Goal: Task Accomplishment & Management: Complete application form

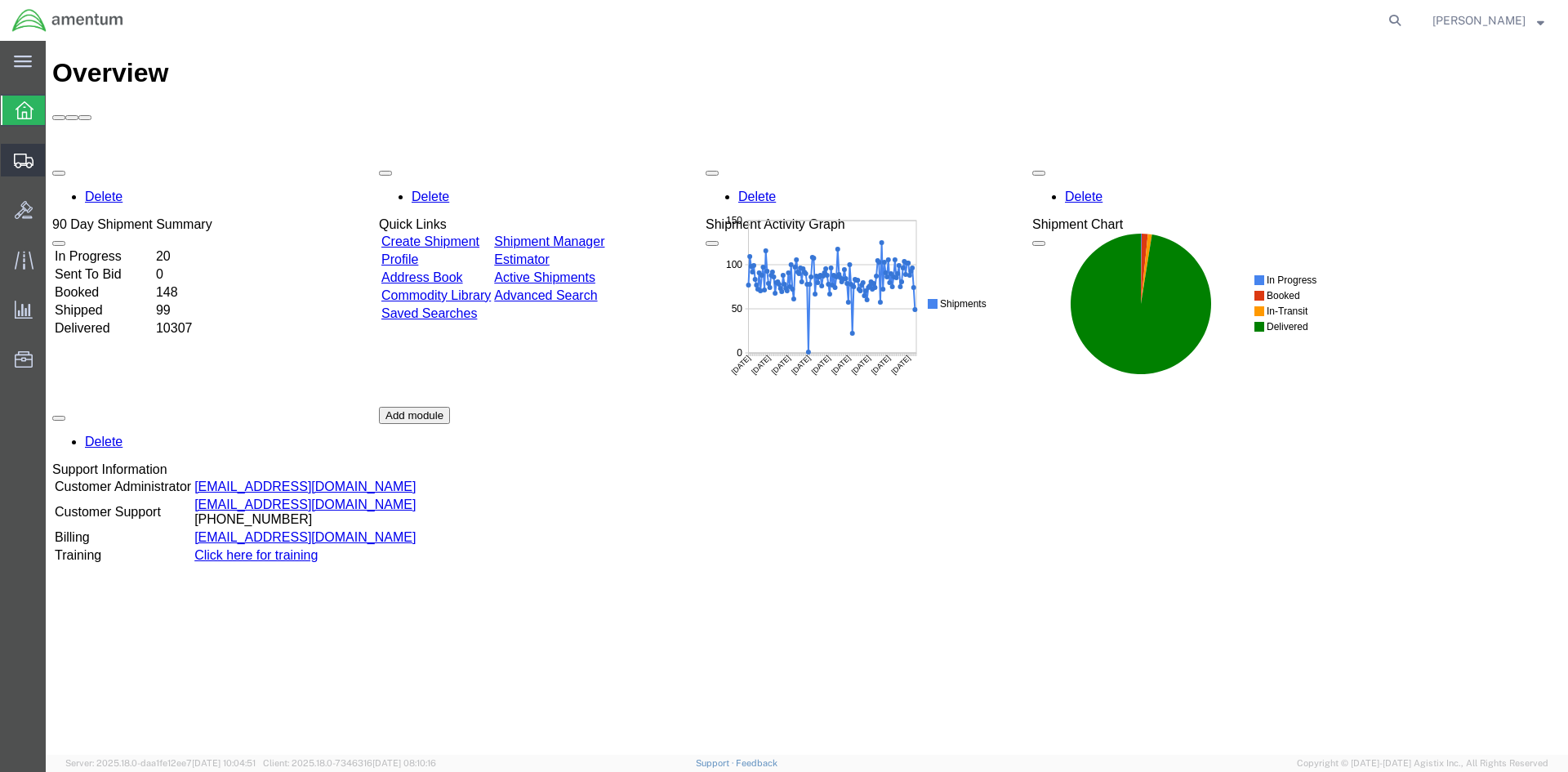
click at [0, 0] on span "Create Shipment" at bounding box center [0, 0] width 0 height 0
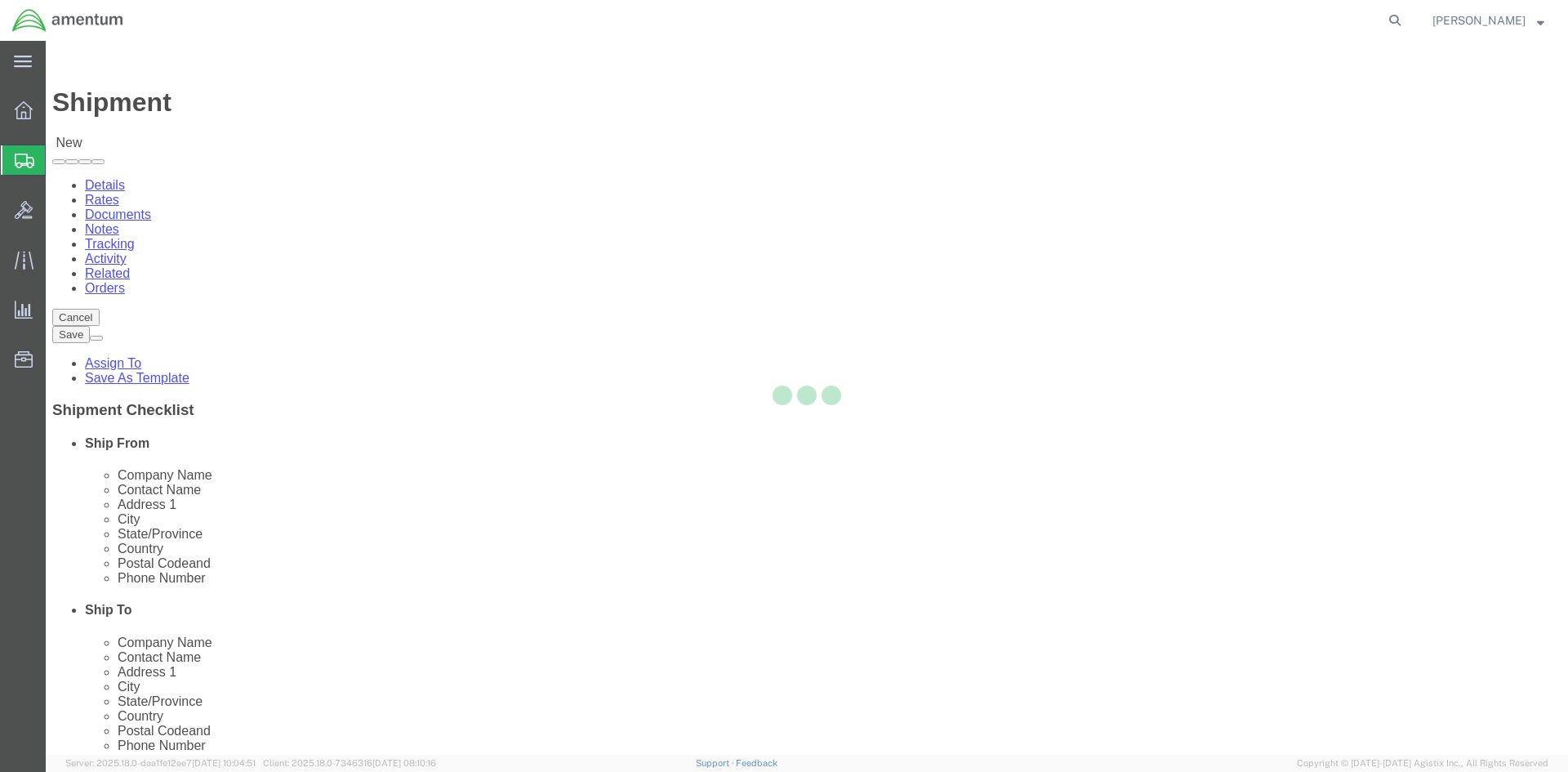
select select
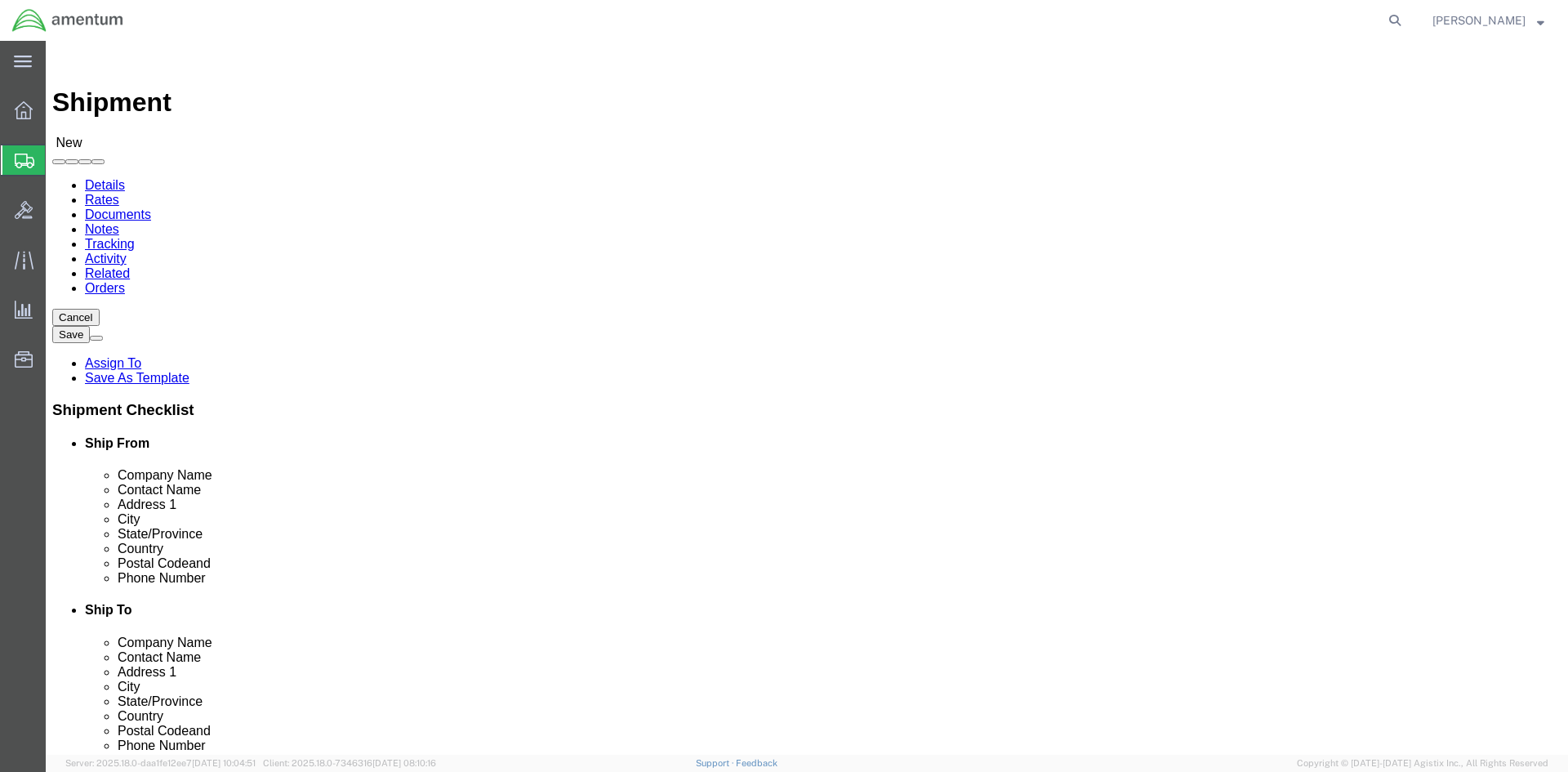
scroll to position [3267, 0]
select select "49927"
select select "NY"
select select "49925"
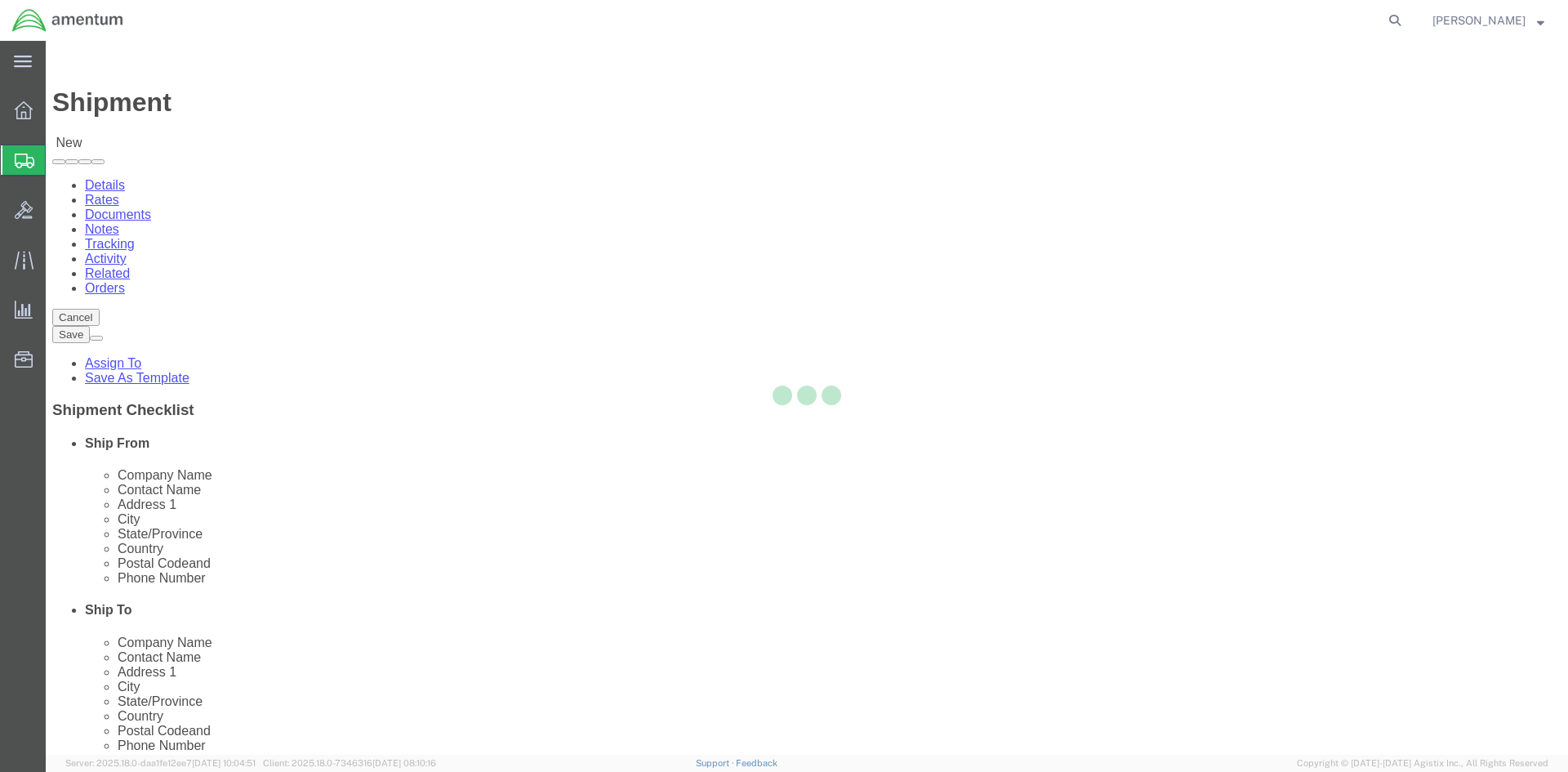
select select "VA"
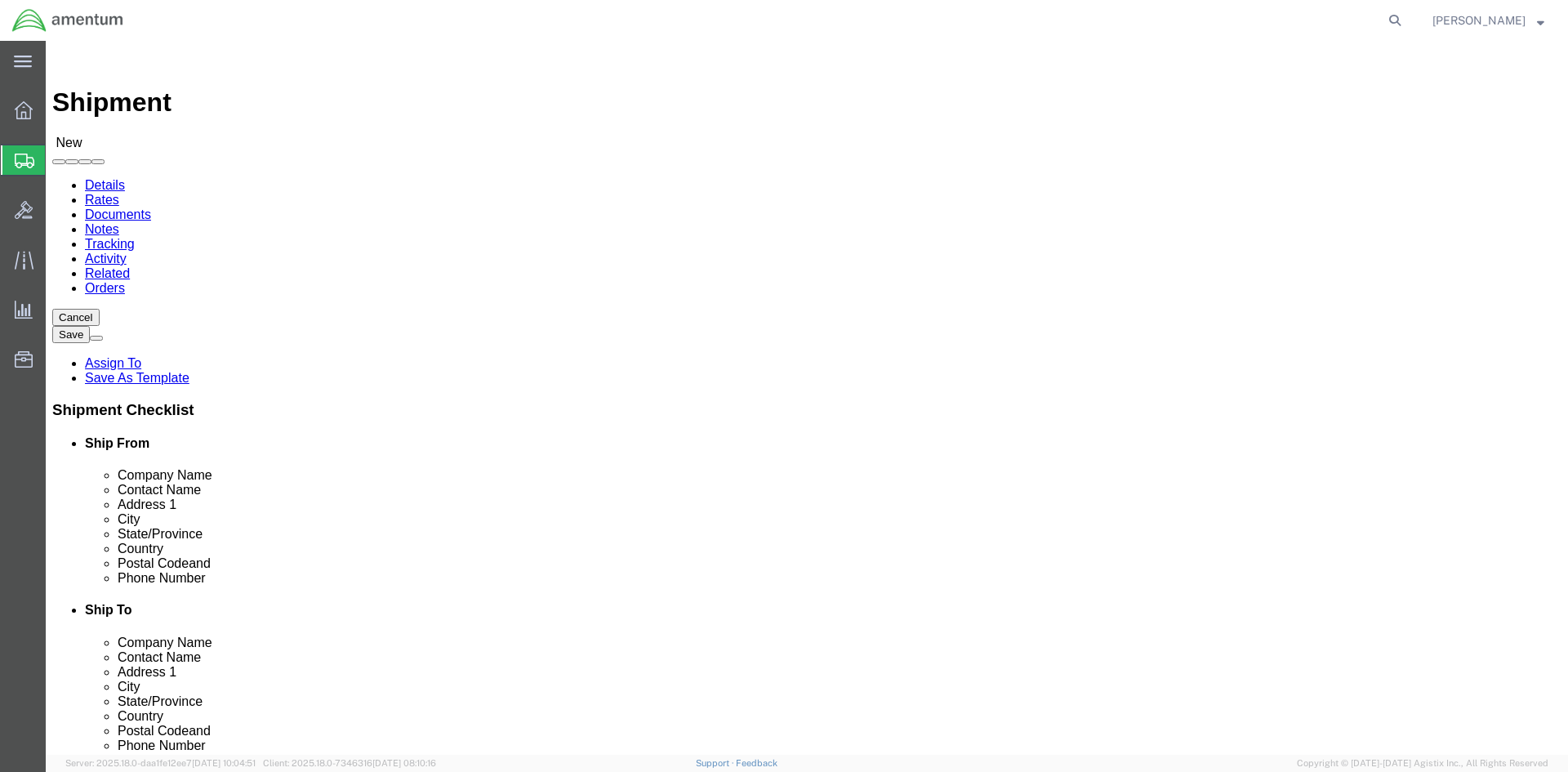
click div "Ship To Location Location [GEOGRAPHIC_DATA], [GEOGRAPHIC_DATA] My Profile Locat…"
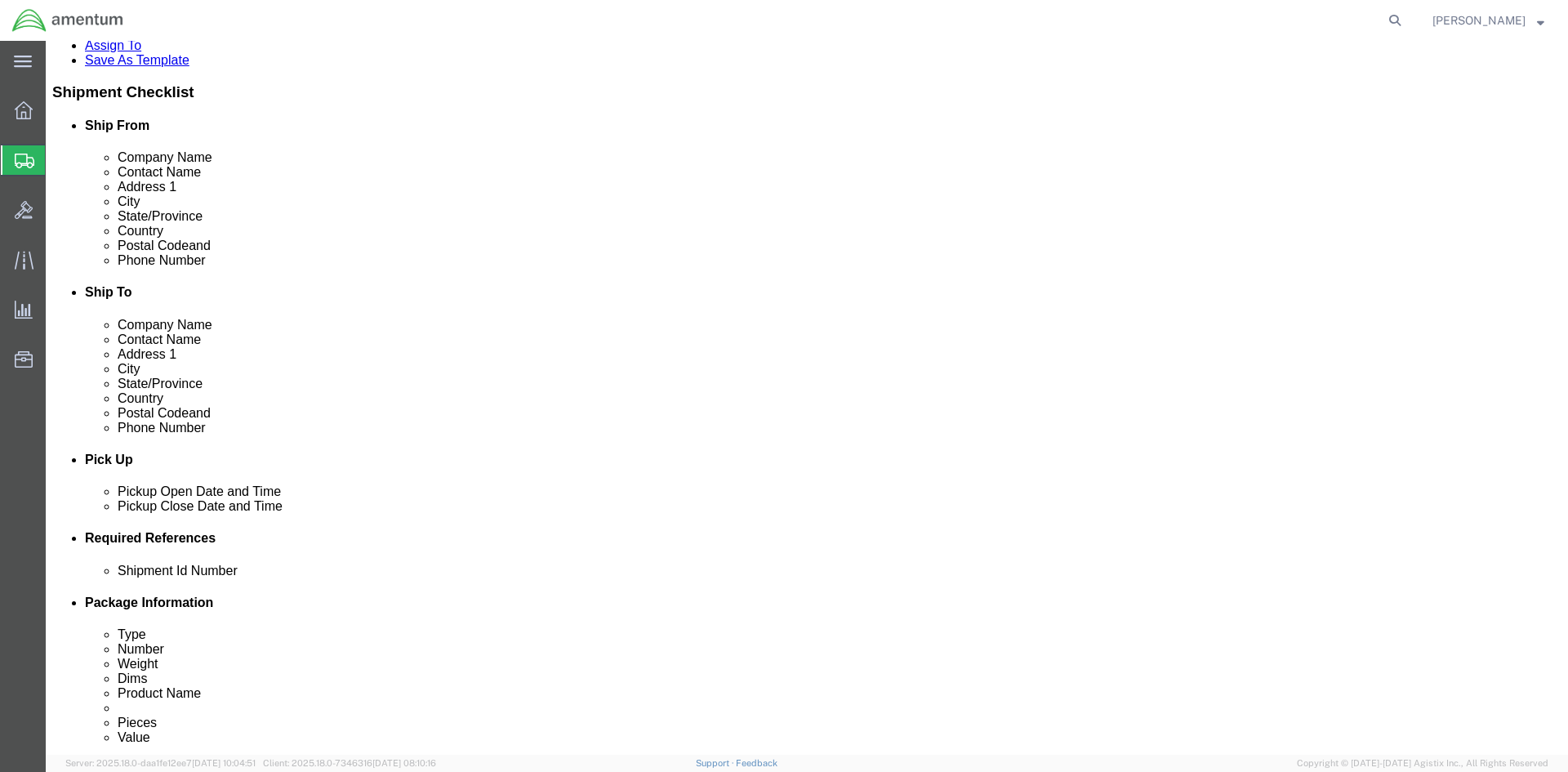
scroll to position [327, 0]
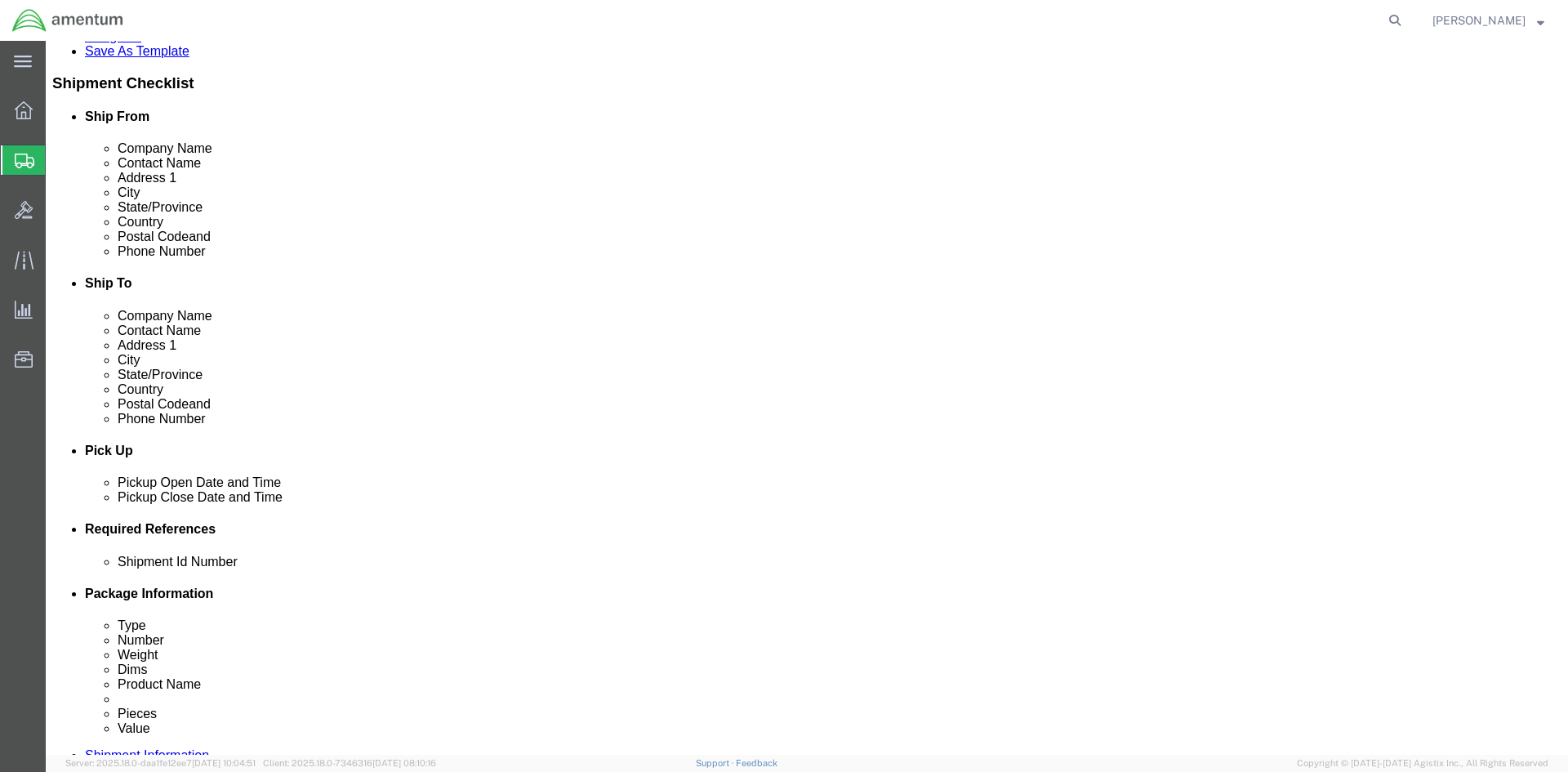
click div "[DATE] 1:00 PM"
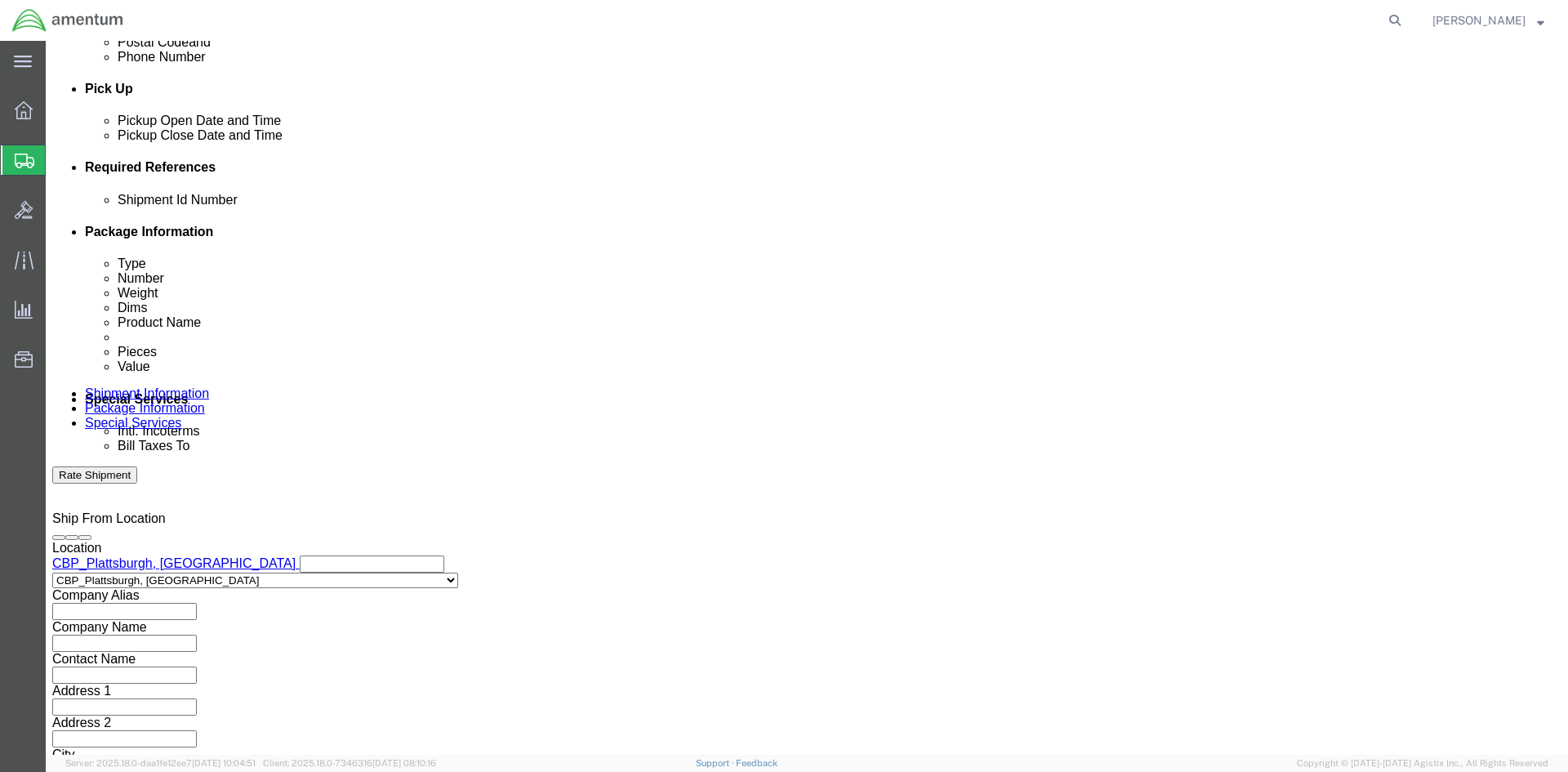
type input "4:00 PM"
click button "Apply"
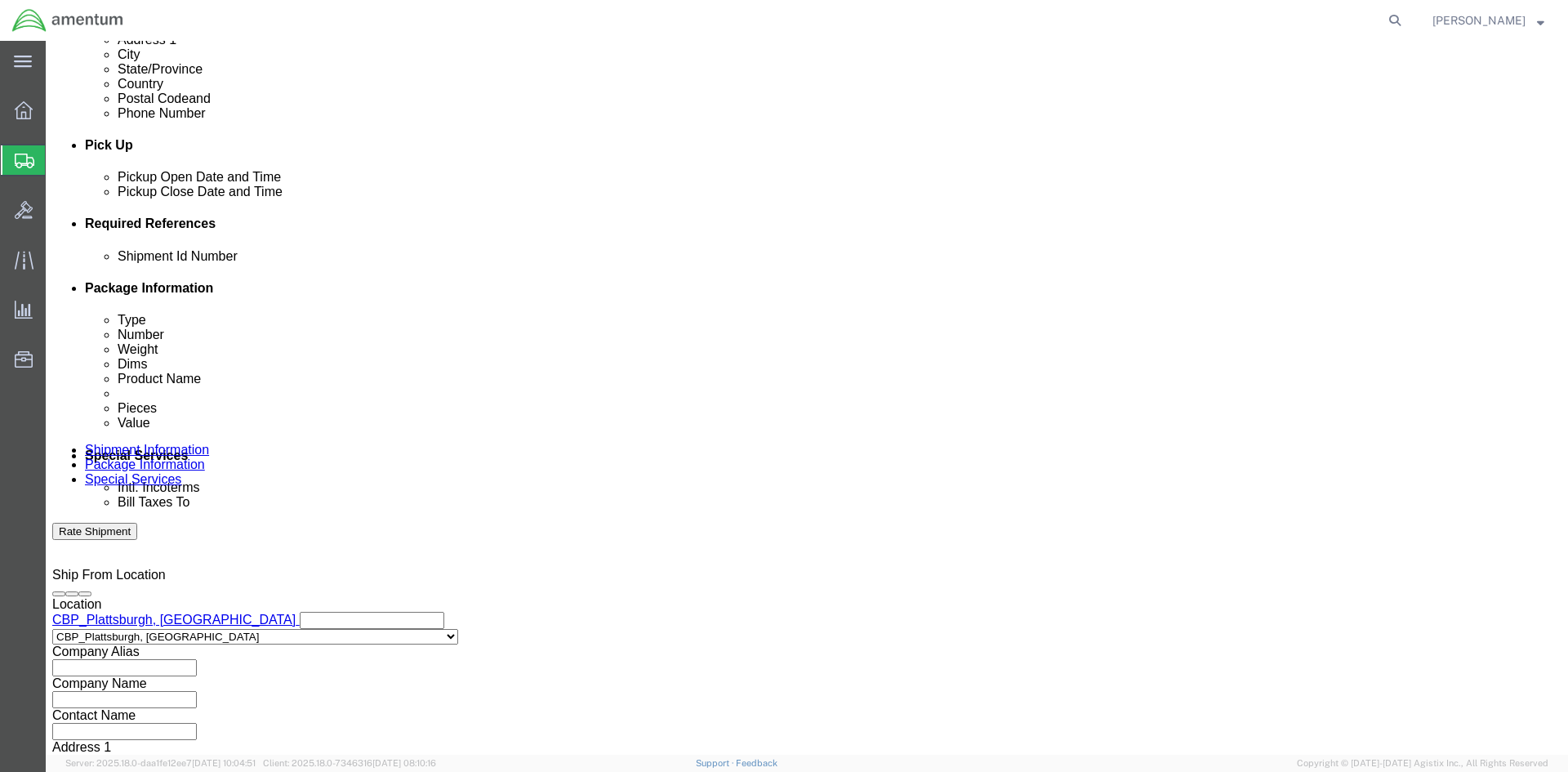
scroll to position [607, 0]
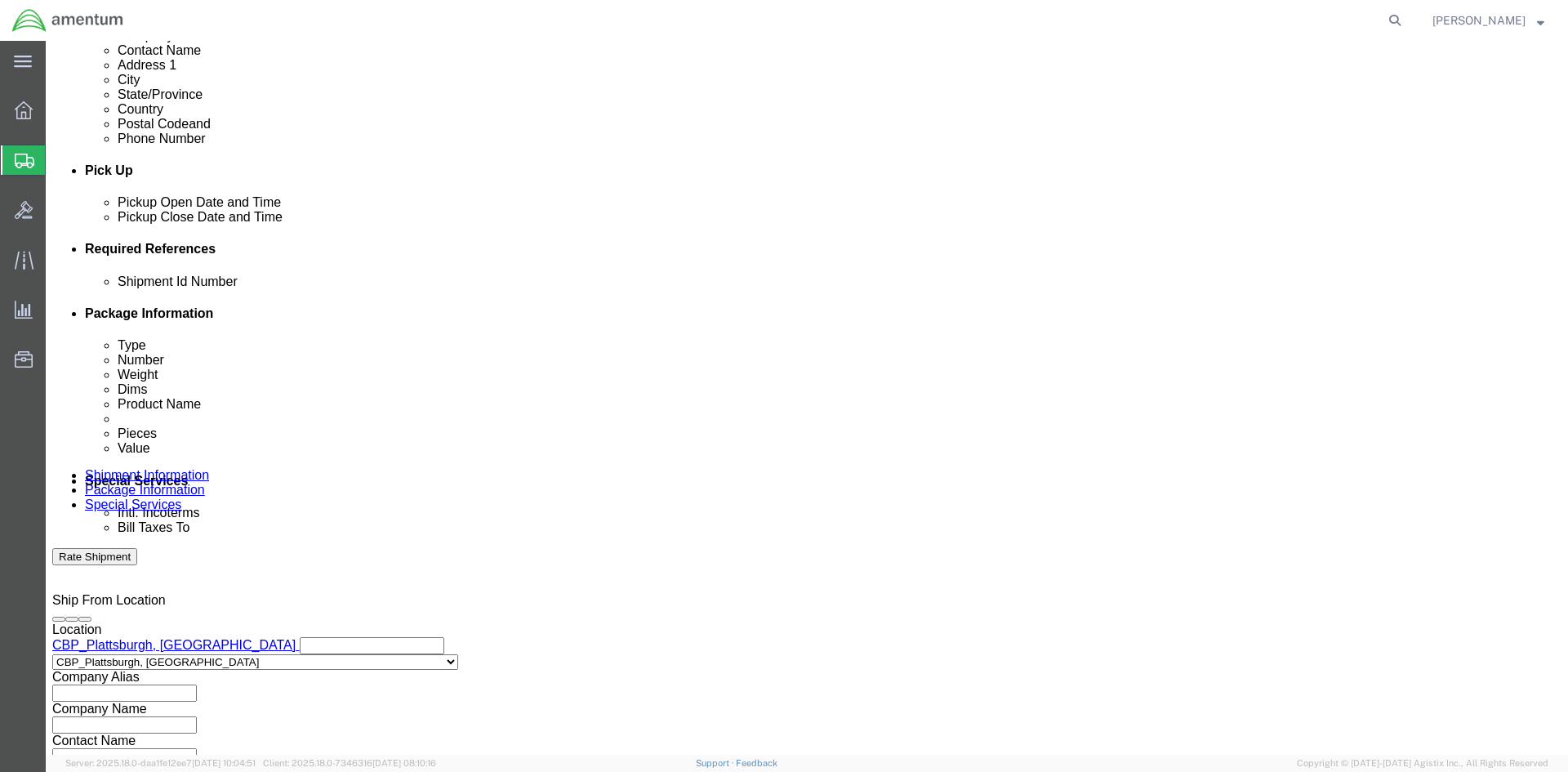
click input "text"
type input "TDFM9300"
click button "Add reference"
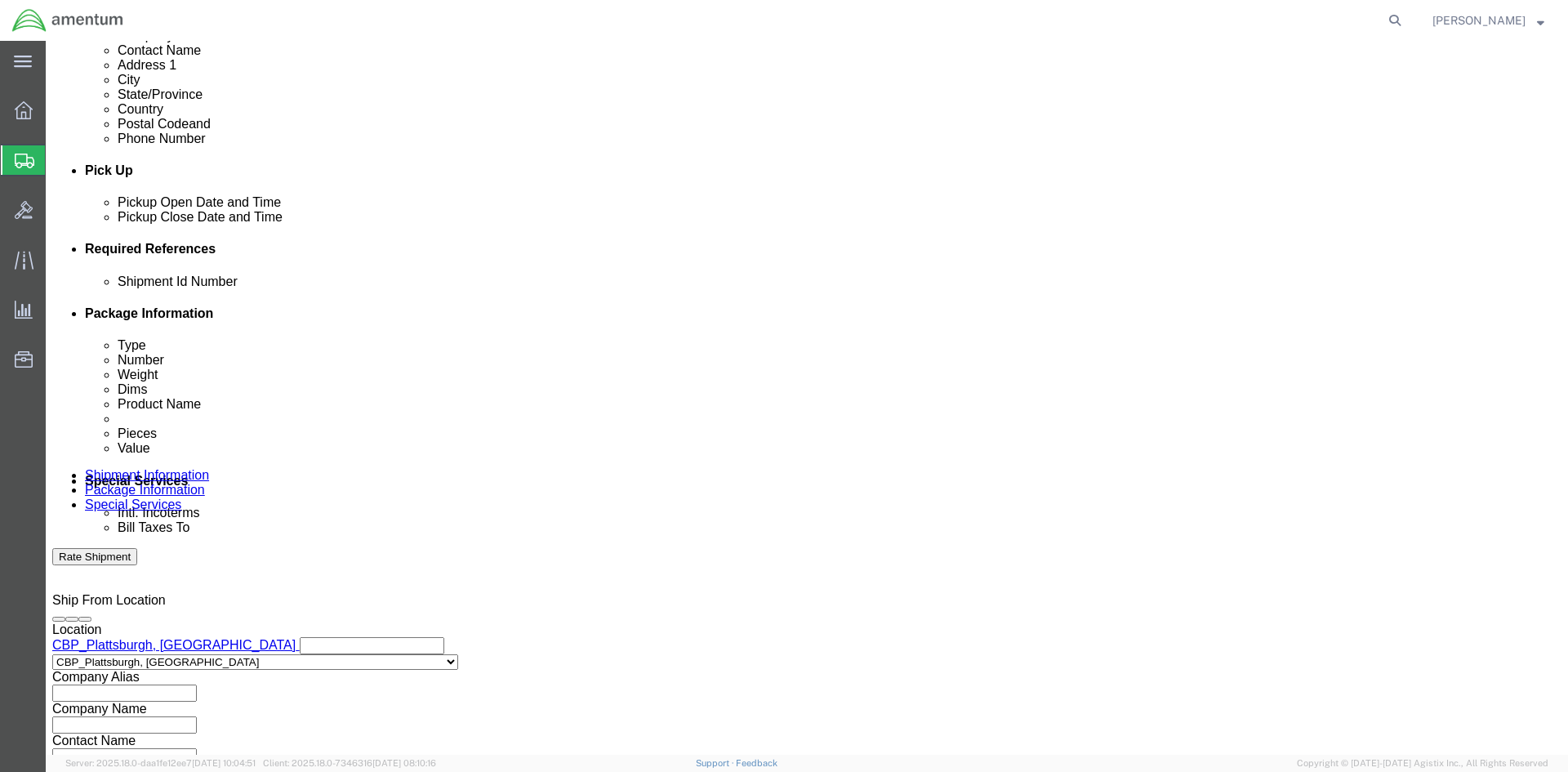
click select "Select Account Type Activity ID Airline Appointment Number ASN Batch Request # …"
select select "CUSTREF"
click select "Select Account Type Activity ID Airline Appointment Number ASN Batch Request # …"
click input "text"
type input "USAGE 328503"
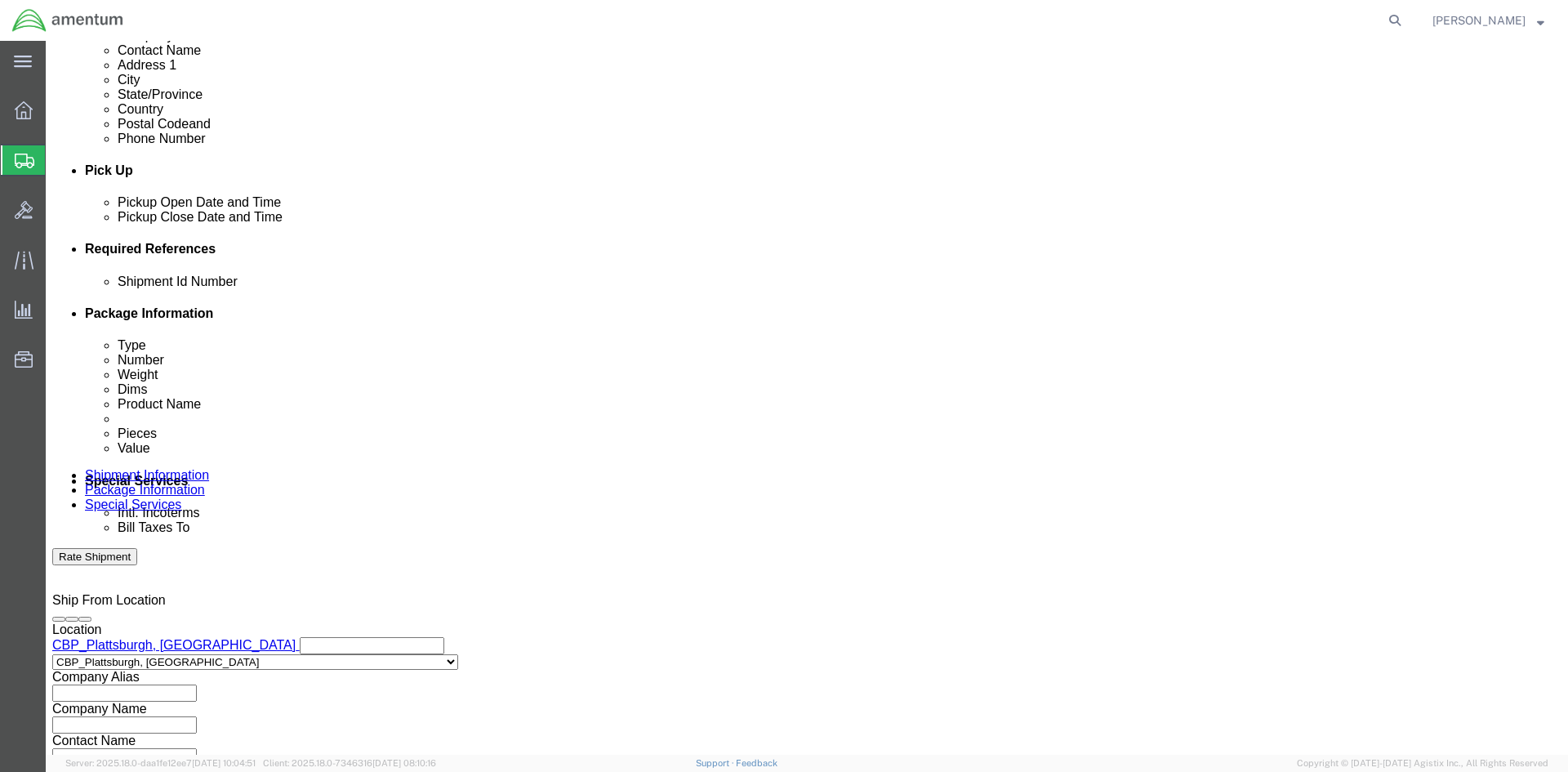
click select "Select Account Type Activity ID Airline Appointment Number ASN Batch Request # …"
select select "DEPT"
click select "Select Account Type Activity ID Airline Appointment Number ASN Batch Request # …"
click input "text"
type input "CBP"
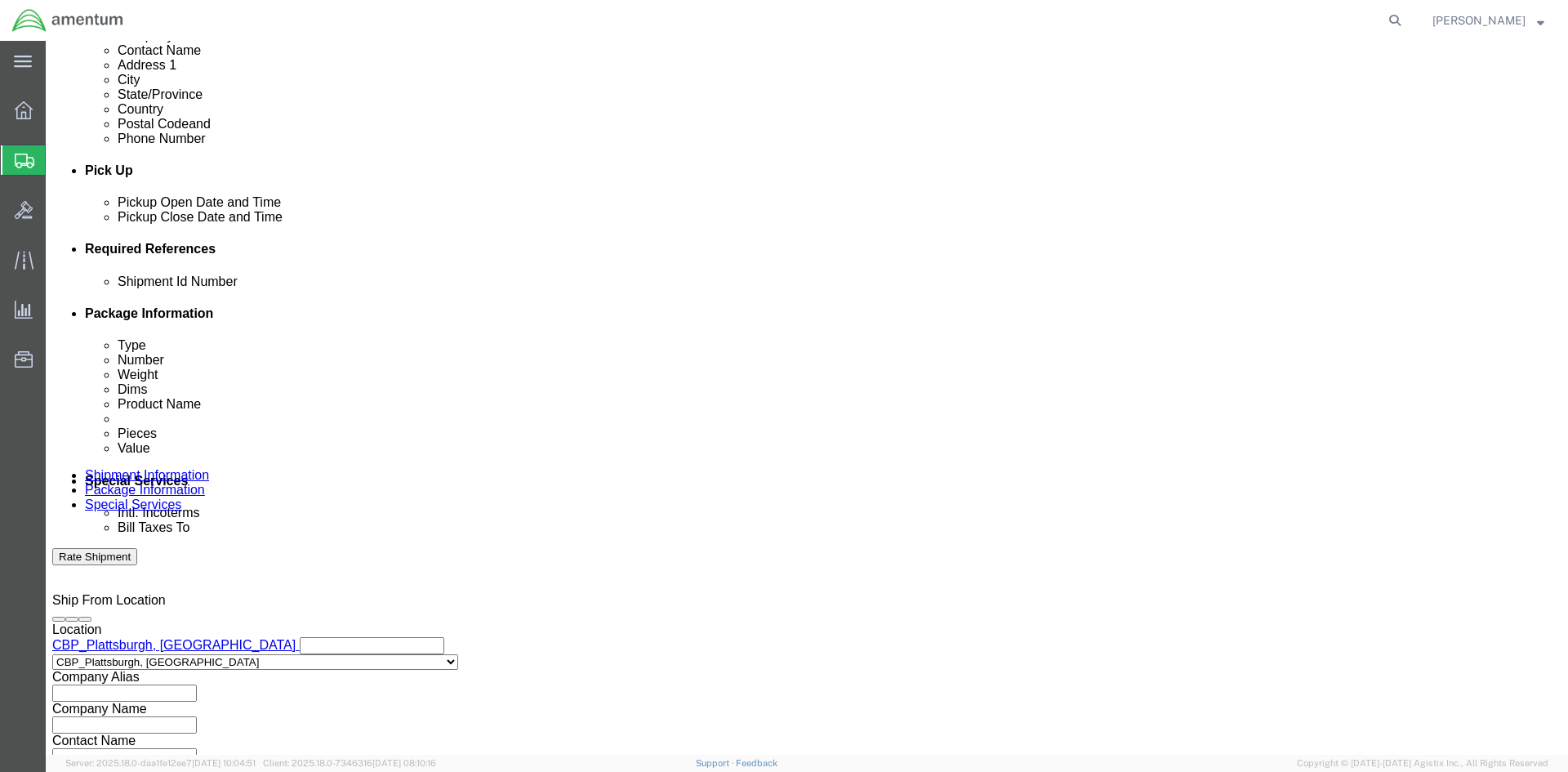
click select "Select Account Type Activity ID Airline Appointment Number ASN Batch Request # …"
select select "PROJNUM"
click select "Select Account Type Activity ID Airline Appointment Number ASN Batch Request # …"
click input "text"
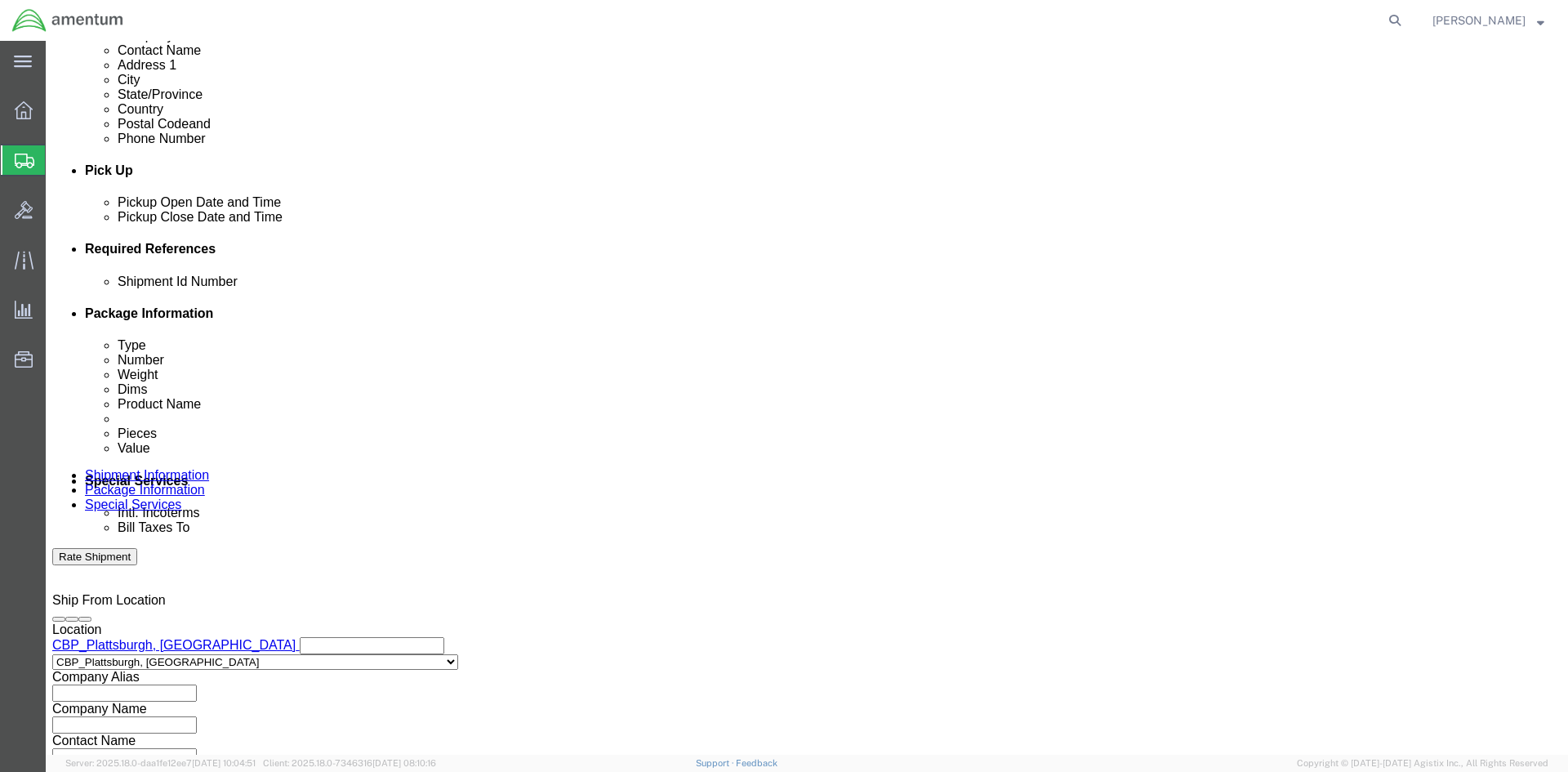
type input "6118.03.03.2219.000.EPL.0000"
click div "Ship From Location Location [GEOGRAPHIC_DATA], [GEOGRAPHIC_DATA] My Profile Loc…"
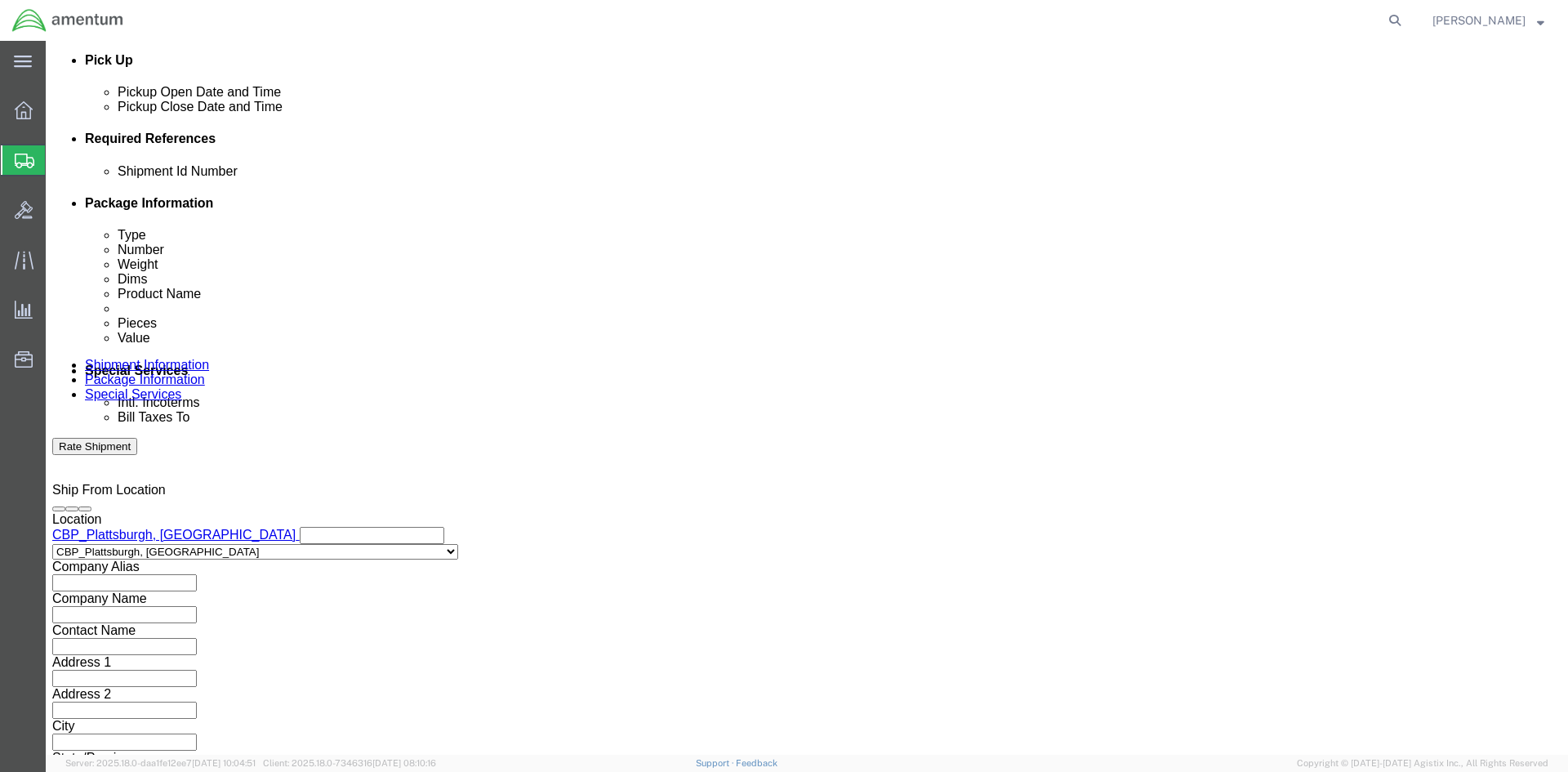
scroll to position [720, 0]
click button "Continue"
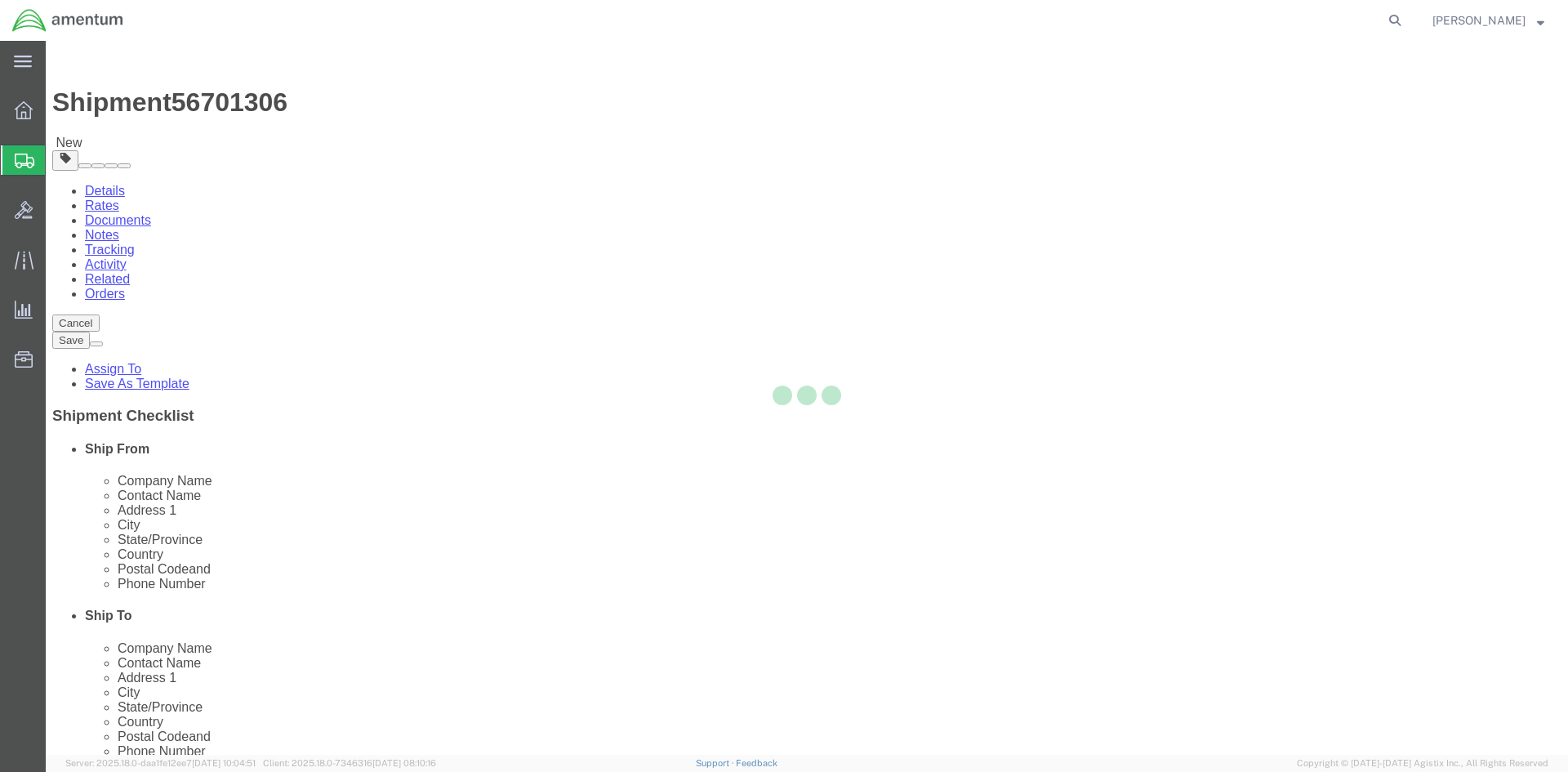
select select "CBOX"
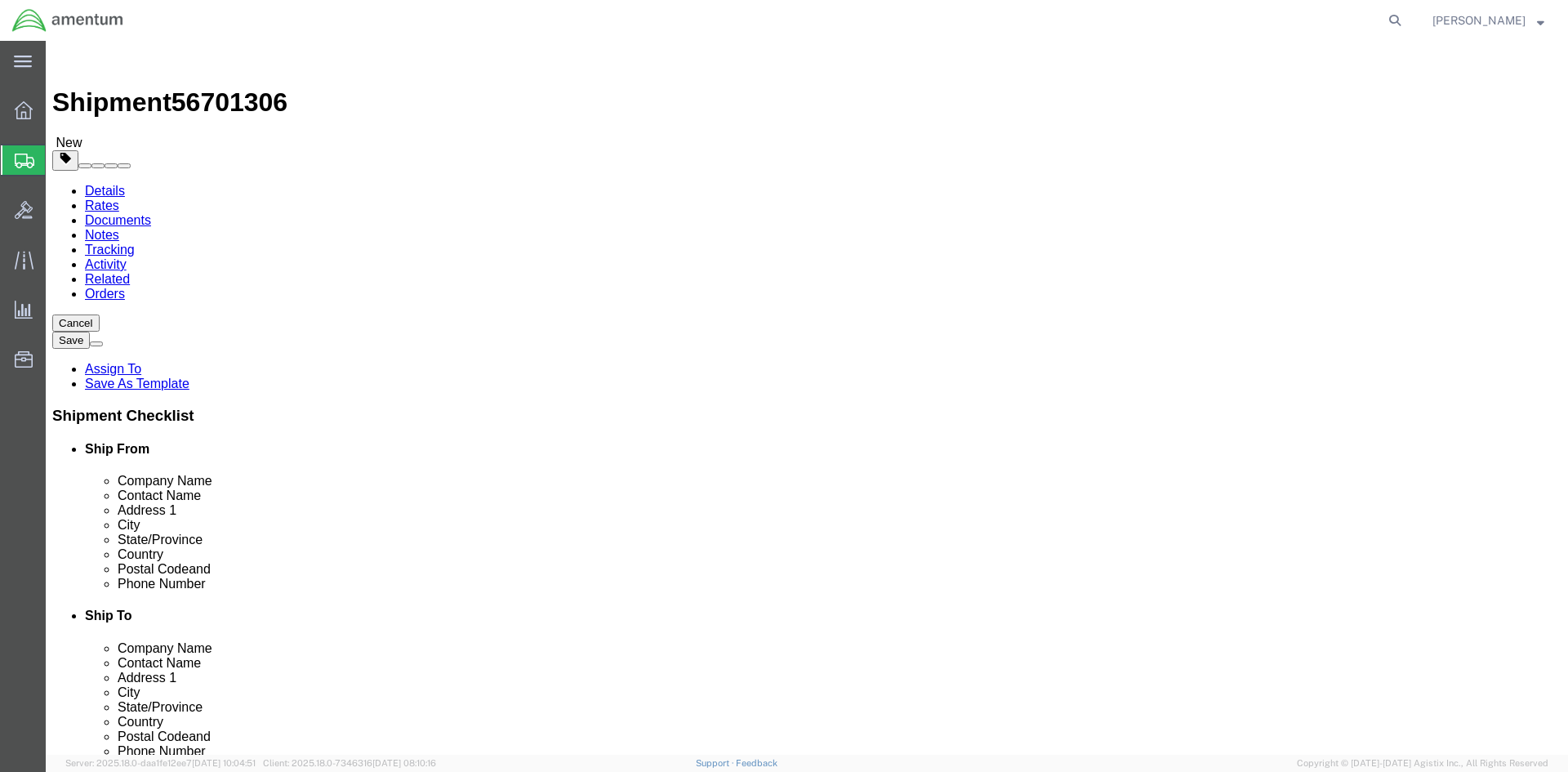
click input "text"
type input "18"
type input "12.5"
type input "12"
click input "0.00"
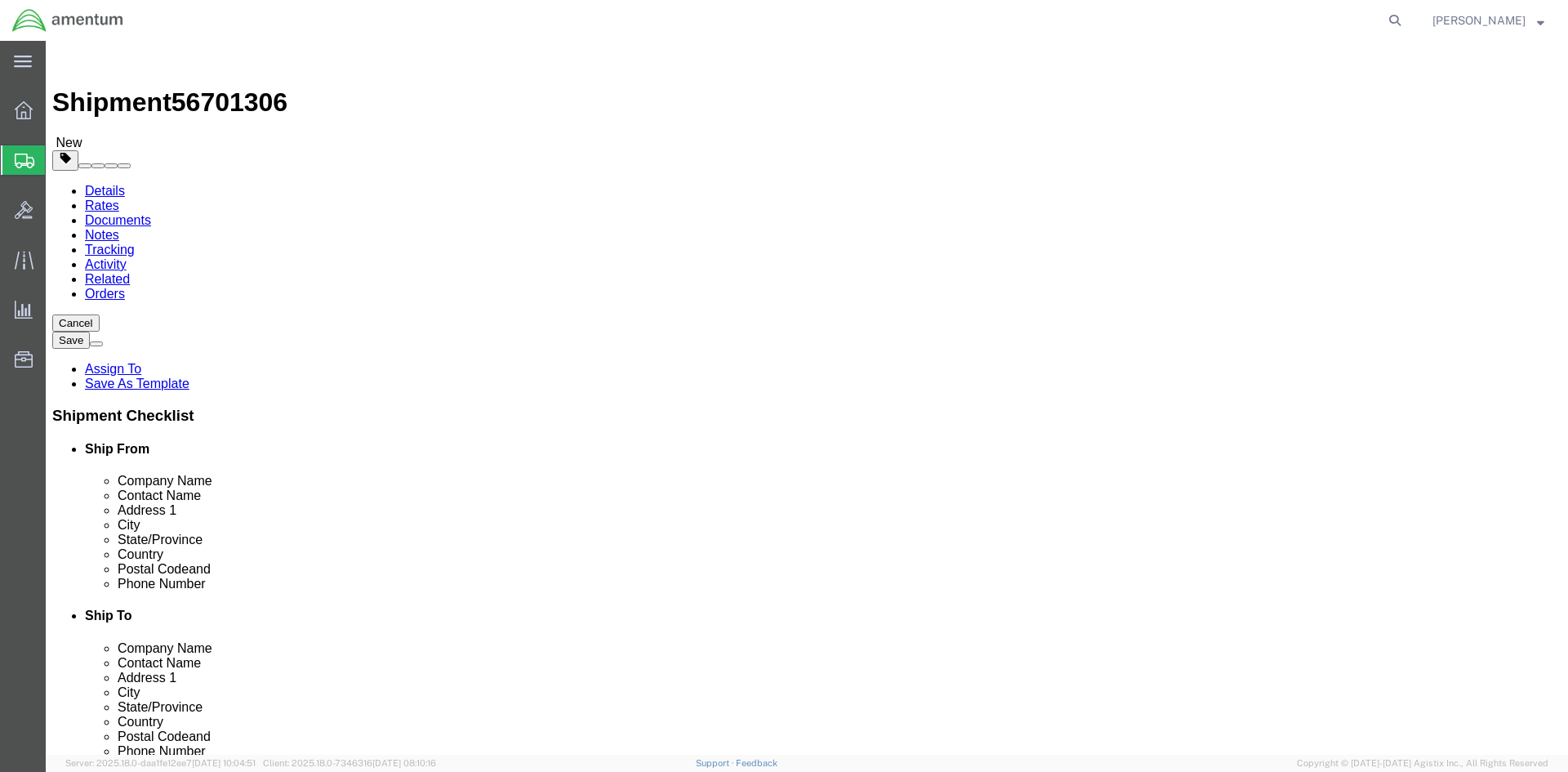
type input "0"
type input "10.5"
click link "Add Content"
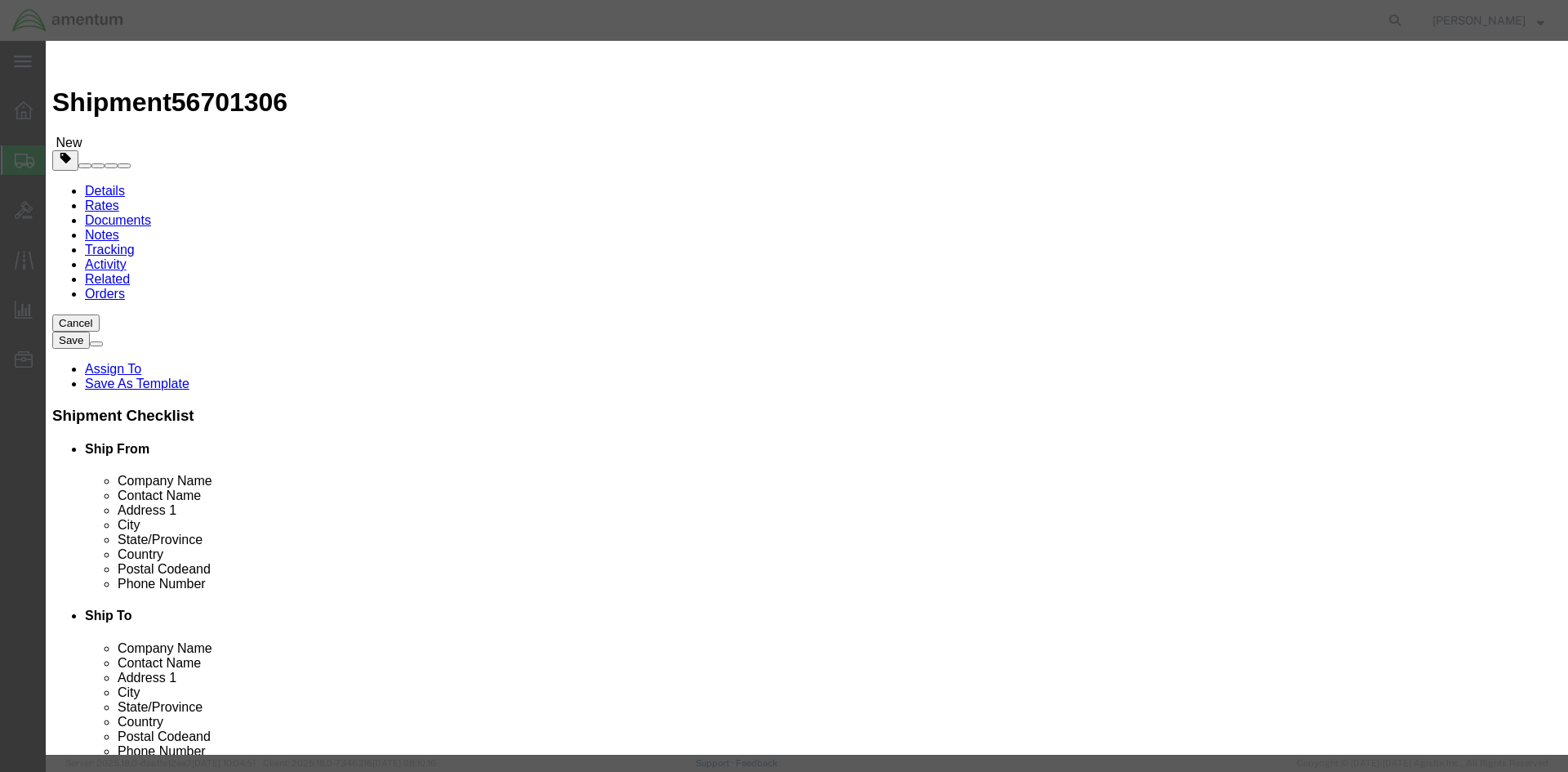
click input "text"
type input "11267-2-93-a"
click td "Name: TDFM9300-P93008NV"
select select "USD"
type input "TDFM9300-P93008NV"
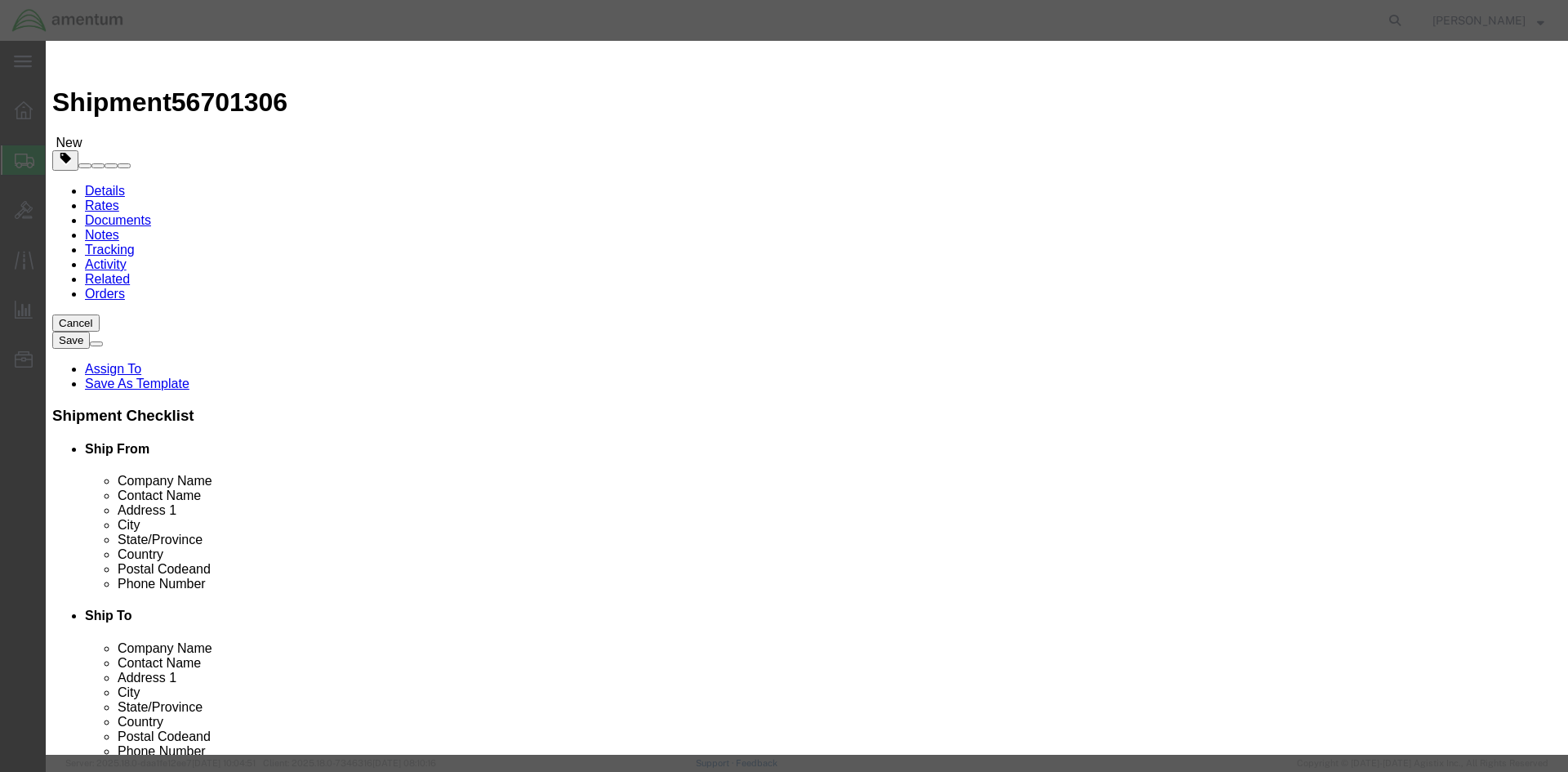
type input "111267-2-93-A55ATVT5"
type input "TDFM9300-P93008NV"
click input "text"
type input "1"
type input "2500.00"
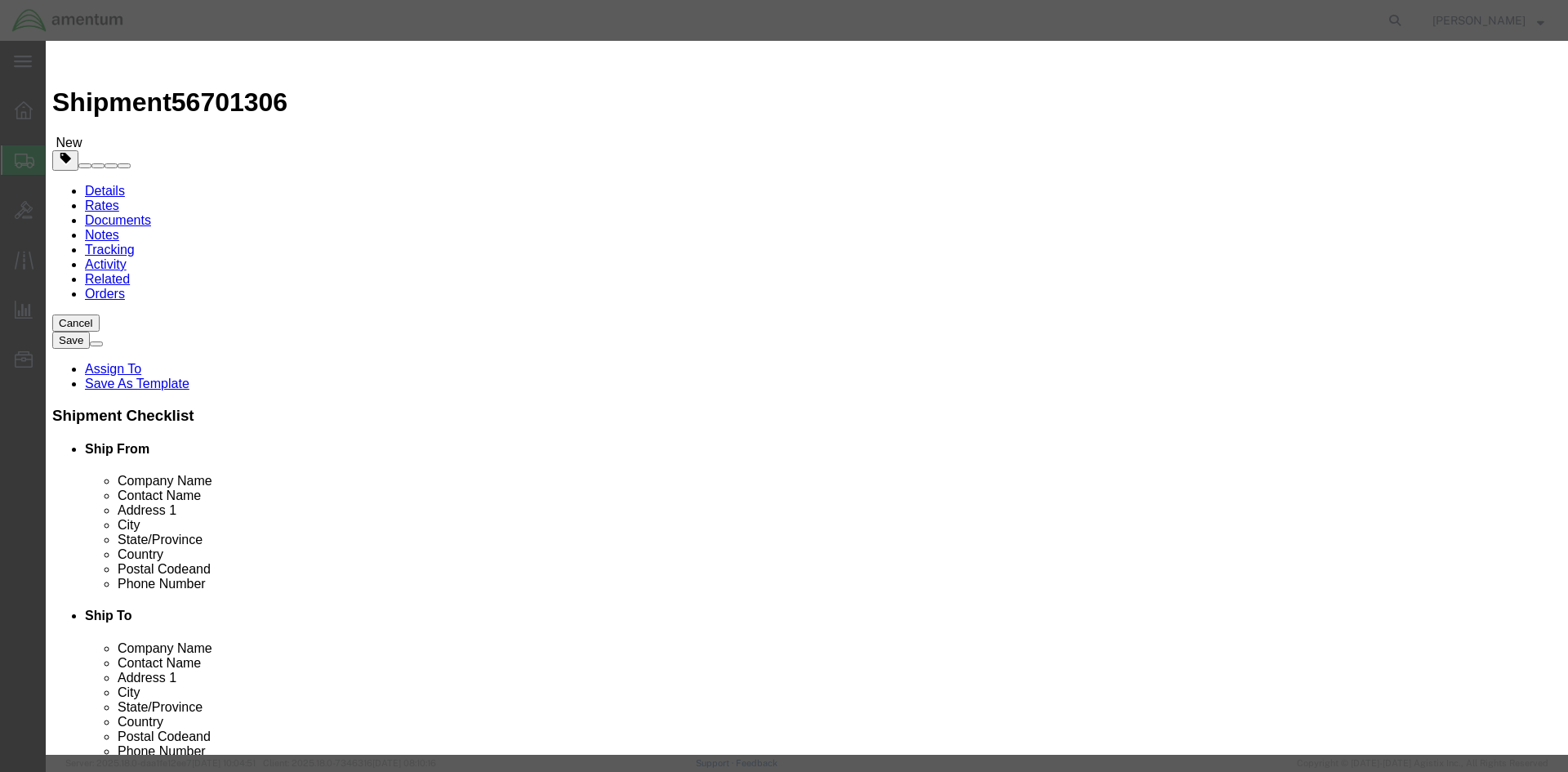
click button "Save & Close"
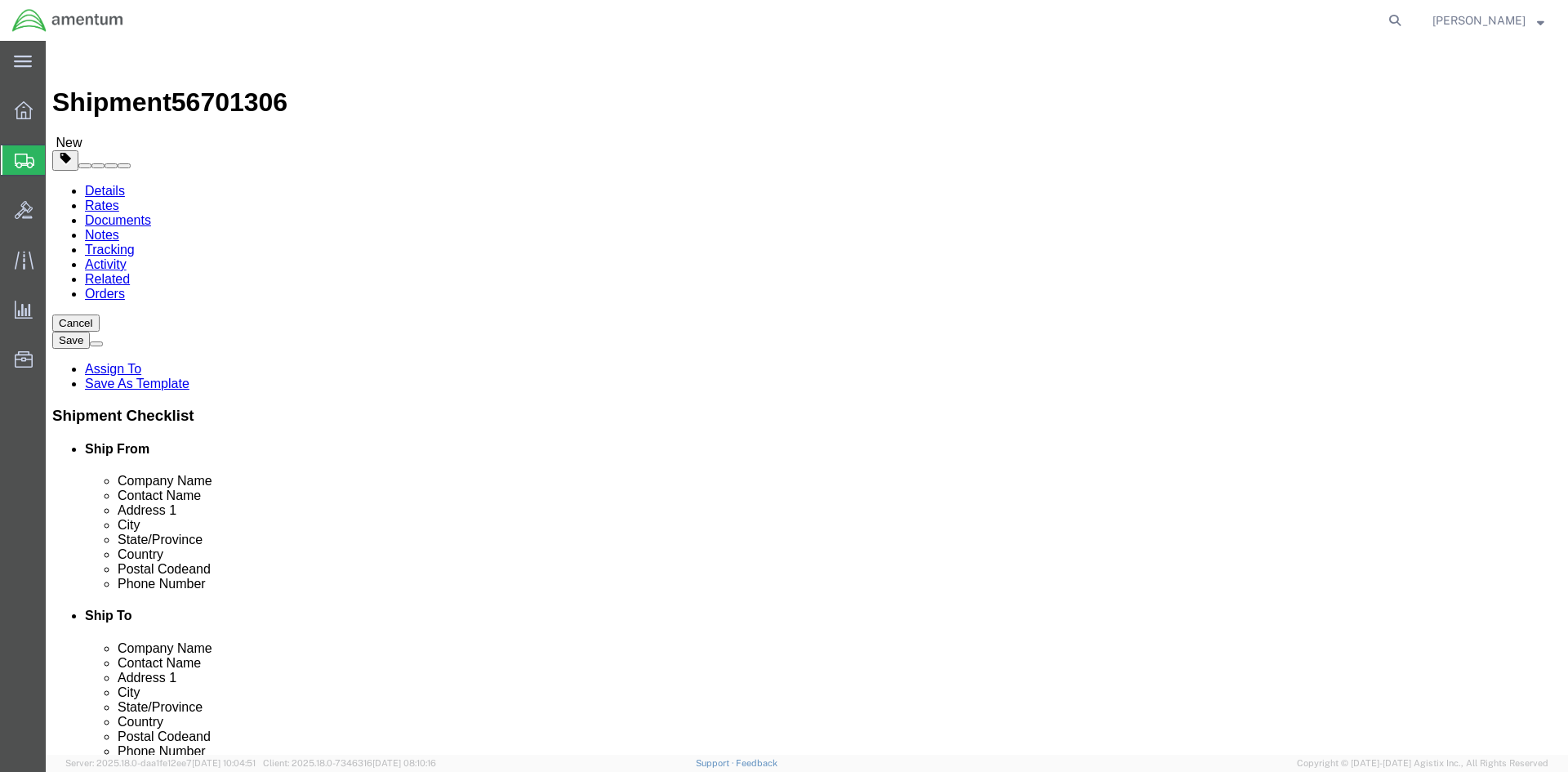
click button "Rate Shipment"
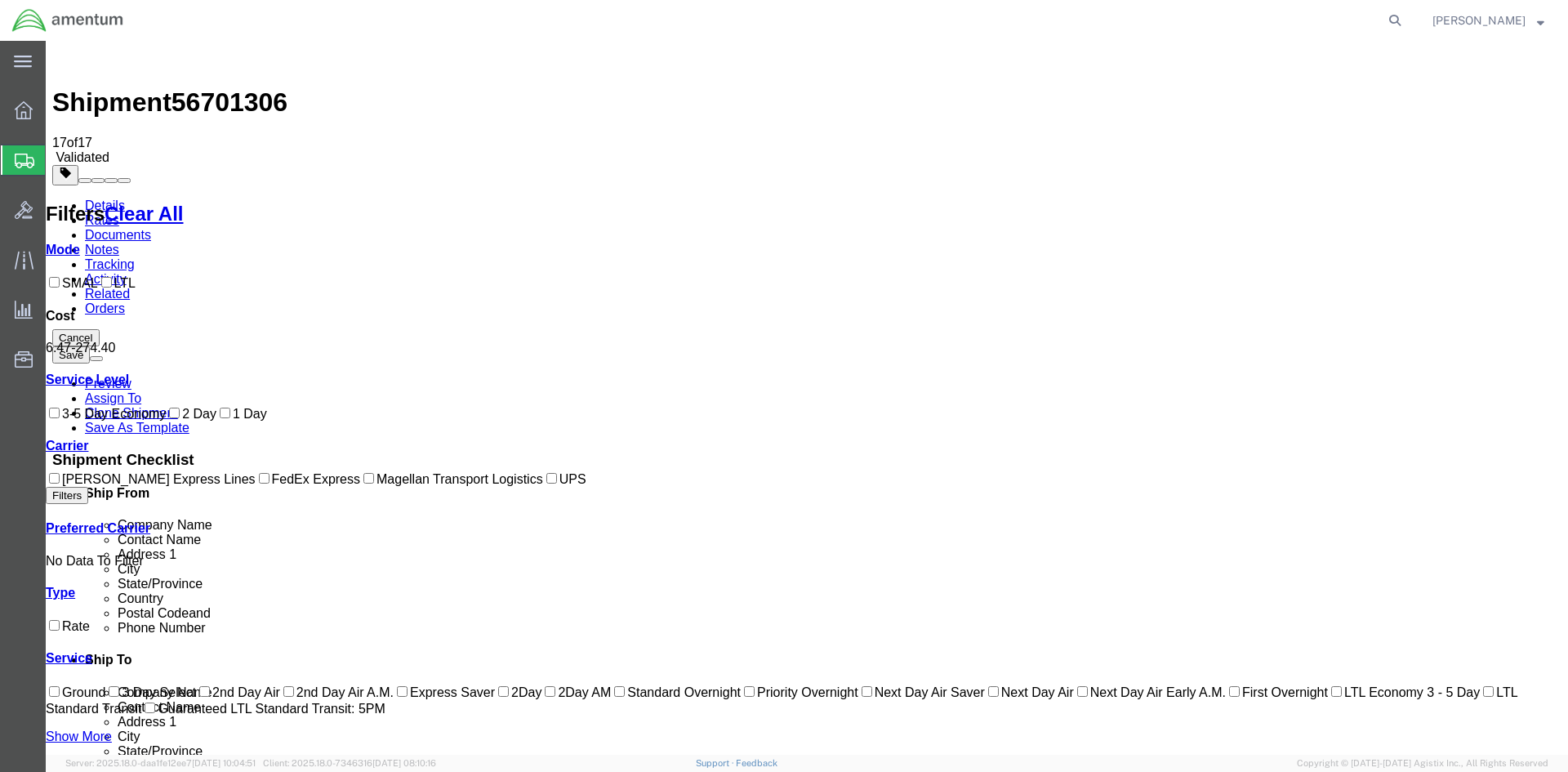
drag, startPoint x: 1005, startPoint y: 518, endPoint x: 1000, endPoint y: 491, distance: 27.5
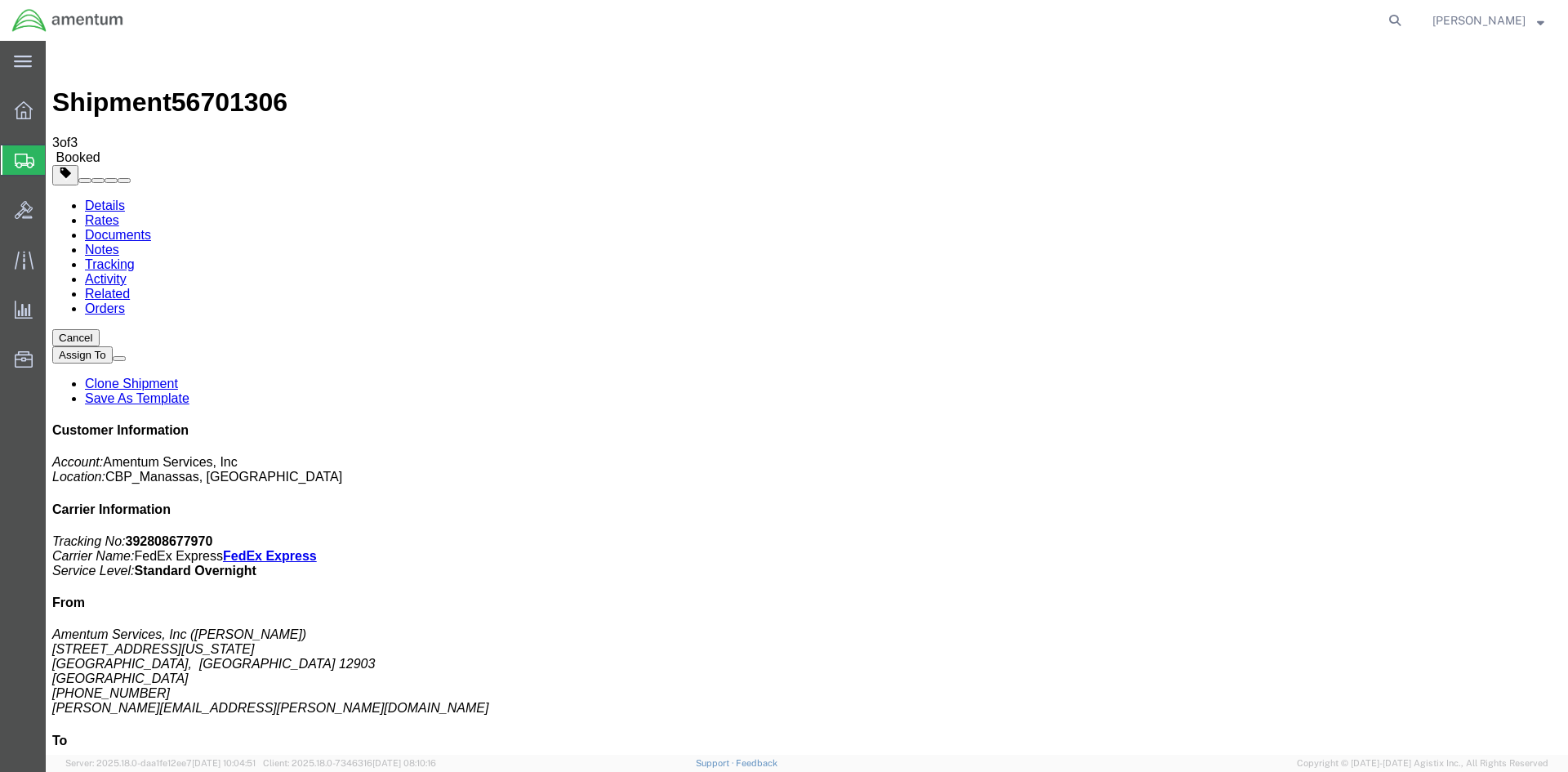
click at [99, 199] on link "Details" at bounding box center [105, 206] width 40 height 14
click link "Schedule pickup request"
click b "392808677970"
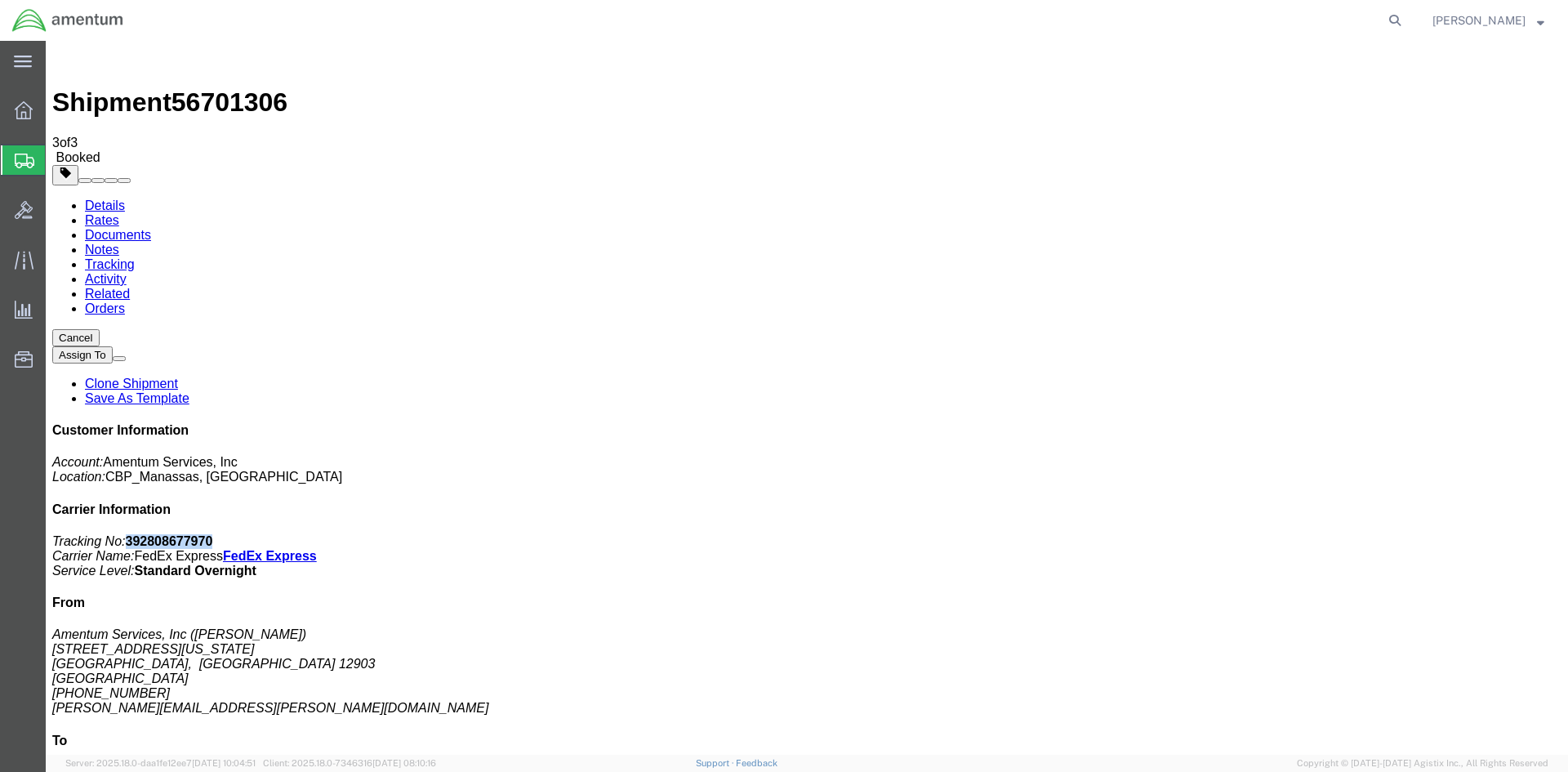
copy b "392808677970"
